Goal: Task Accomplishment & Management: Complete application form

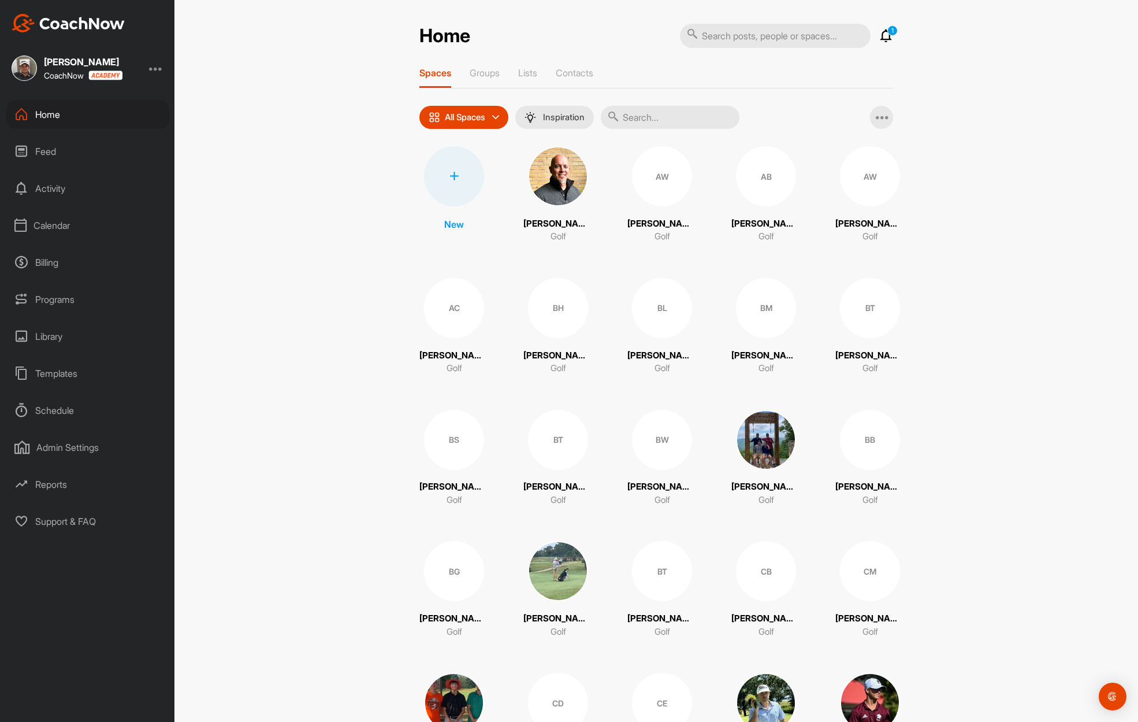
click at [458, 174] on icon at bounding box center [454, 176] width 9 height 9
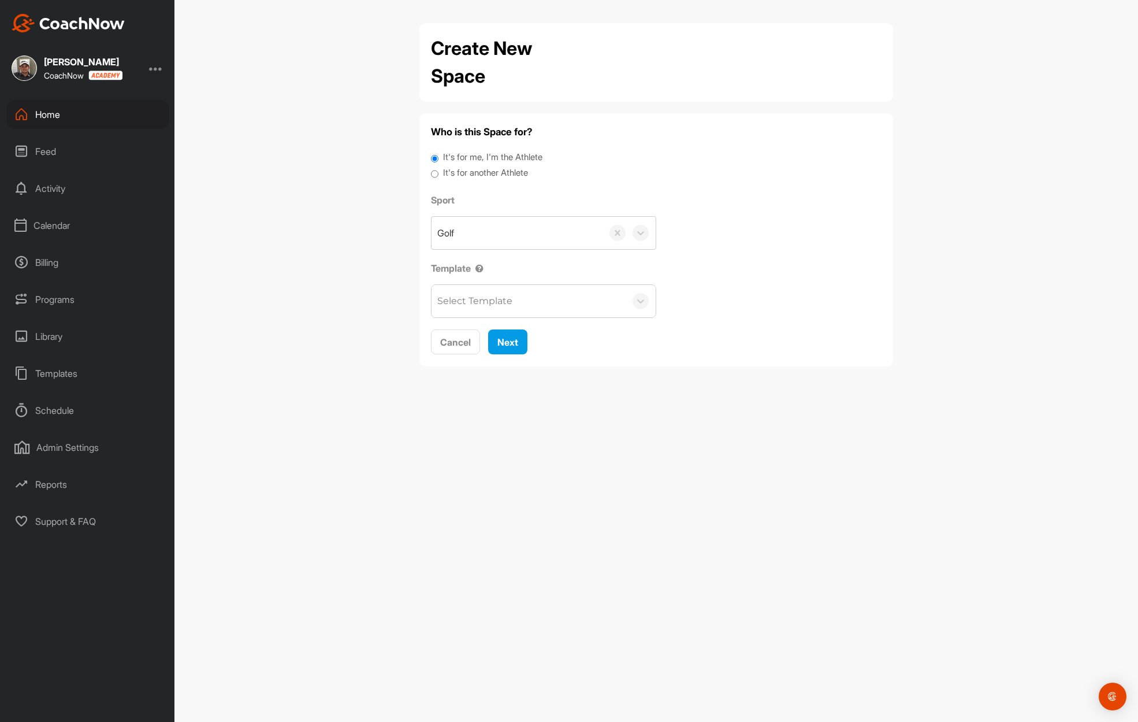
click at [502, 169] on label "It's for another Athlete" at bounding box center [485, 172] width 85 height 13
click at [439, 169] on input "It's for another Athlete" at bounding box center [435, 174] width 8 height 16
radio input "true"
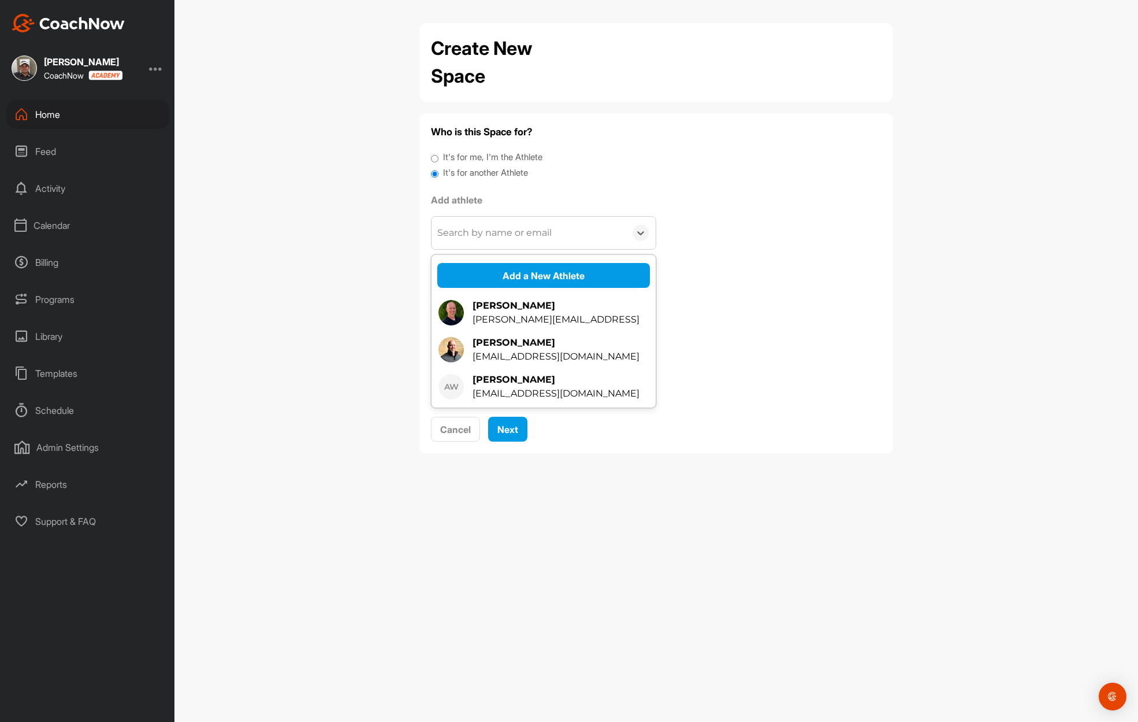
click at [543, 235] on div "Search by name or email" at bounding box center [494, 233] width 114 height 14
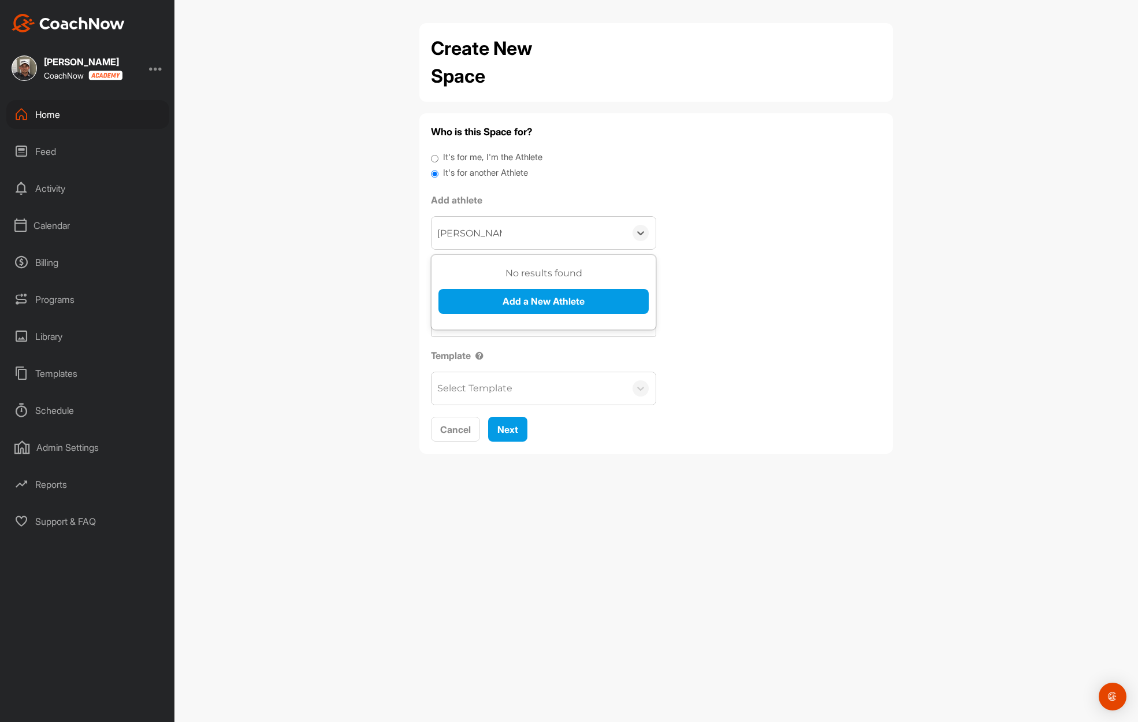
type input "[PERSON_NAME]"
click at [565, 297] on button "Add a New Athlete" at bounding box center [544, 301] width 210 height 25
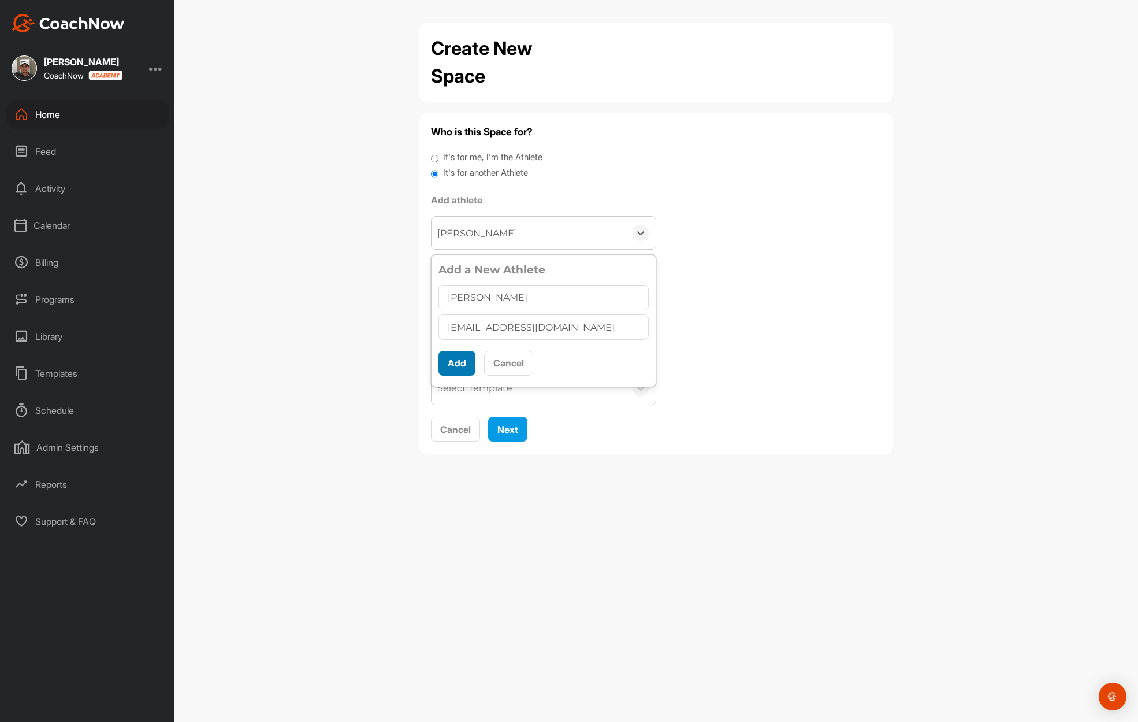
type input "[EMAIL_ADDRESS][DOMAIN_NAME]"
click at [460, 357] on button "Add" at bounding box center [457, 363] width 37 height 25
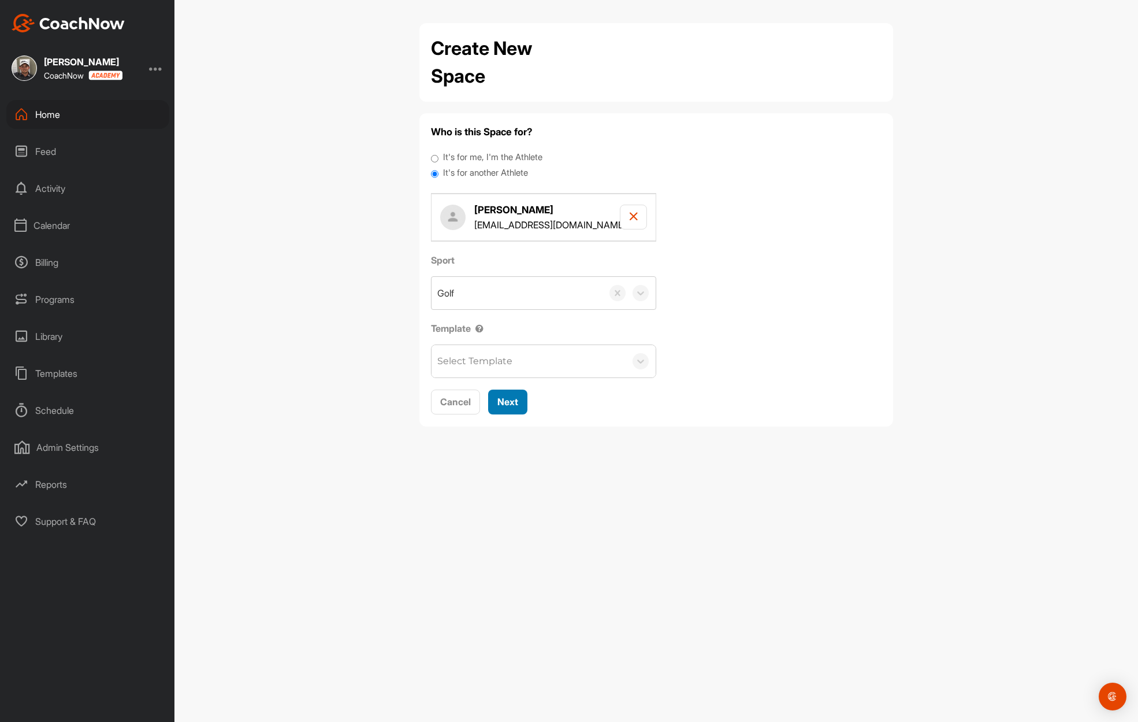
click at [513, 402] on span "Next" at bounding box center [508, 402] width 21 height 12
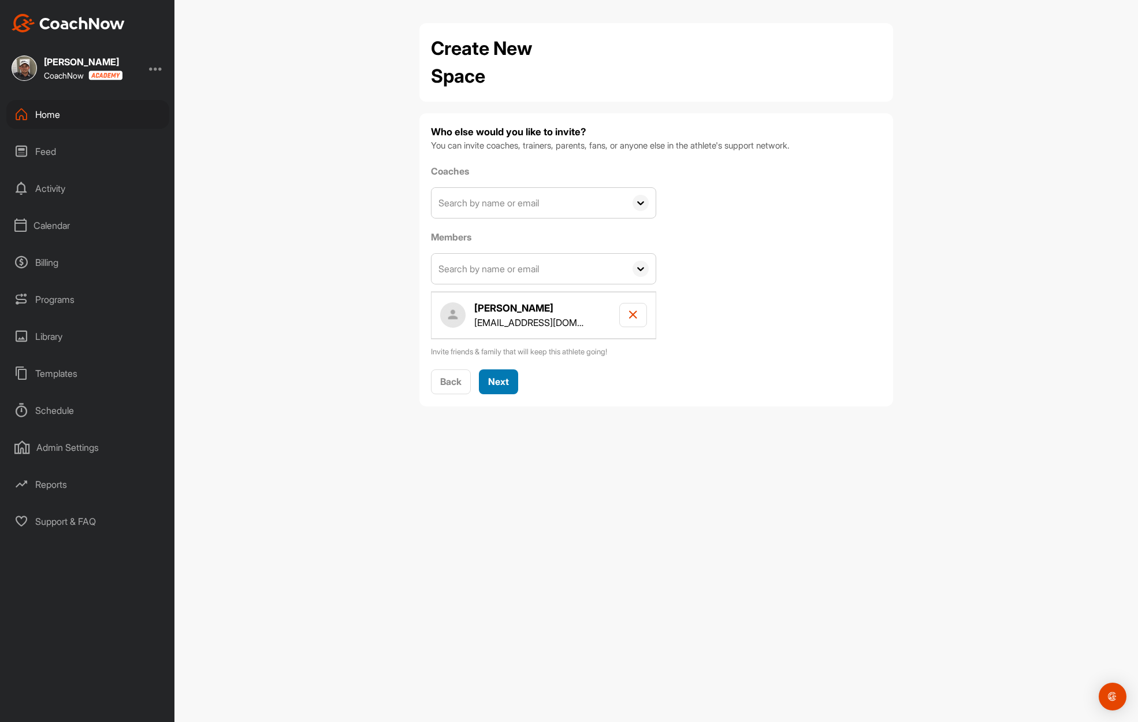
click at [502, 374] on div "Next" at bounding box center [498, 381] width 21 height 14
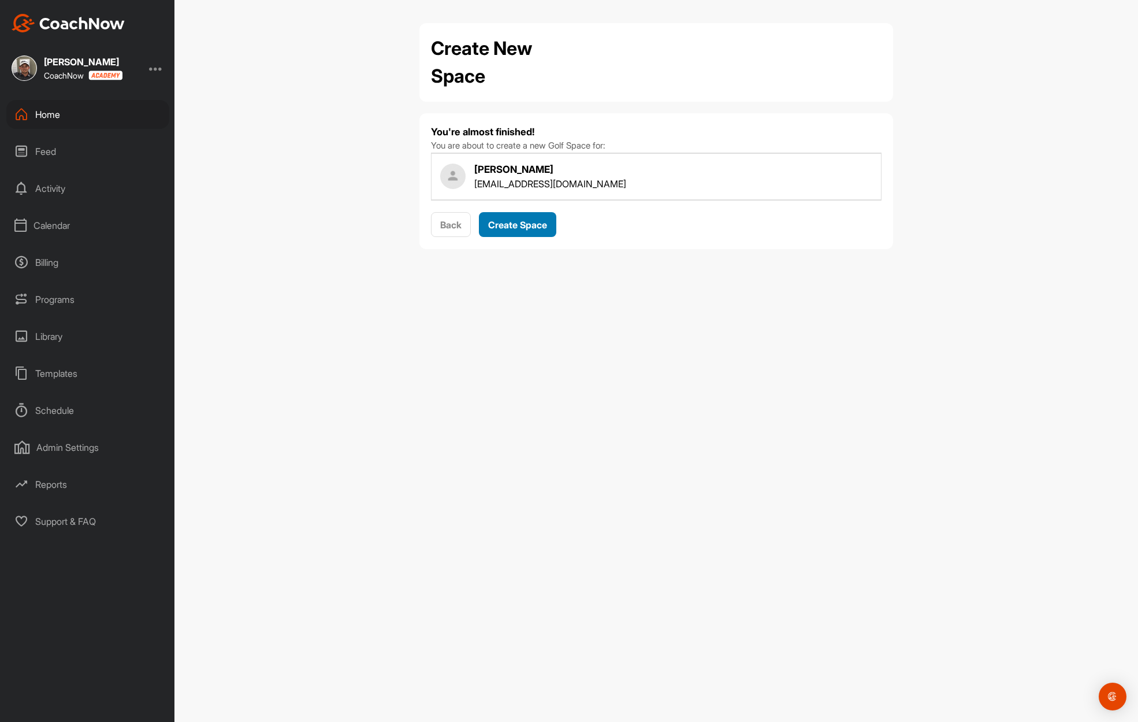
click at [525, 226] on span "Create Space" at bounding box center [517, 225] width 59 height 12
